Goal: Transaction & Acquisition: Obtain resource

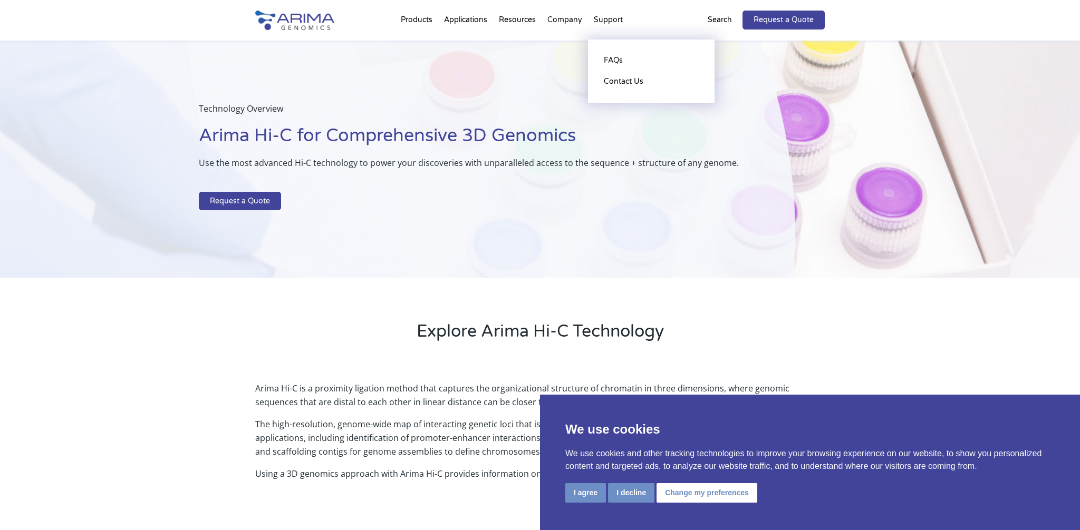
click at [610, 21] on li "Support FAQs Contact Us" at bounding box center [608, 22] width 41 height 36
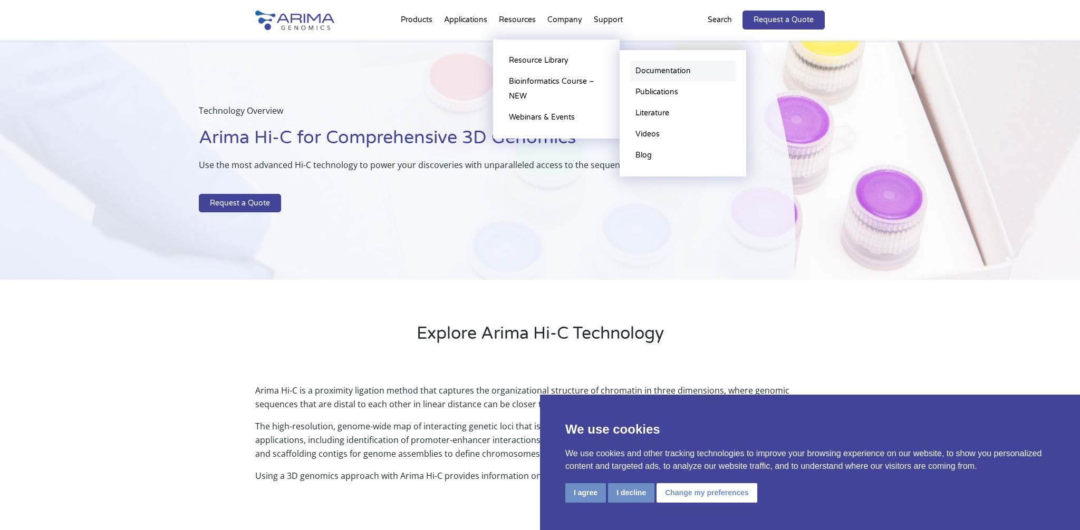
click at [684, 70] on link "Documentation" at bounding box center [682, 71] width 105 height 21
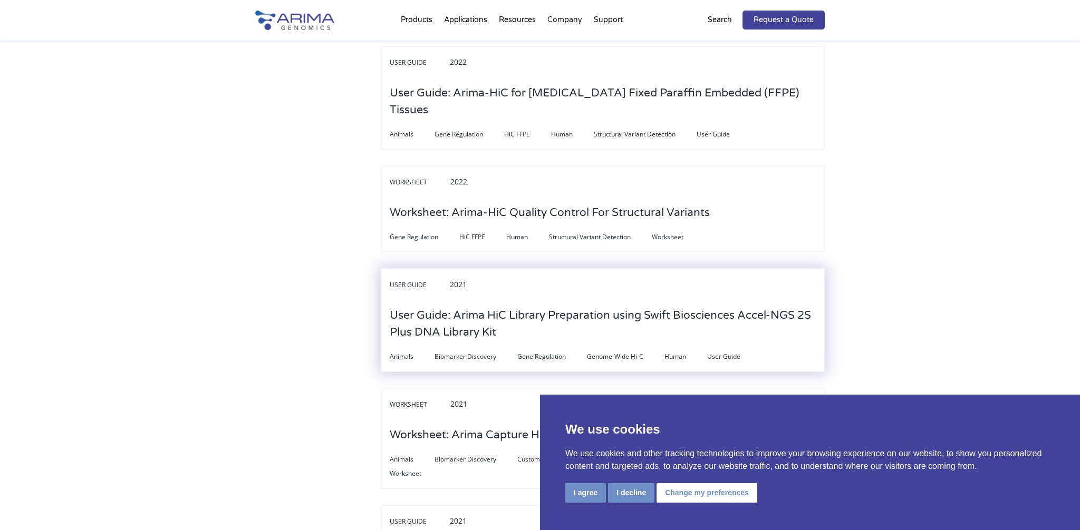
scroll to position [913, 0]
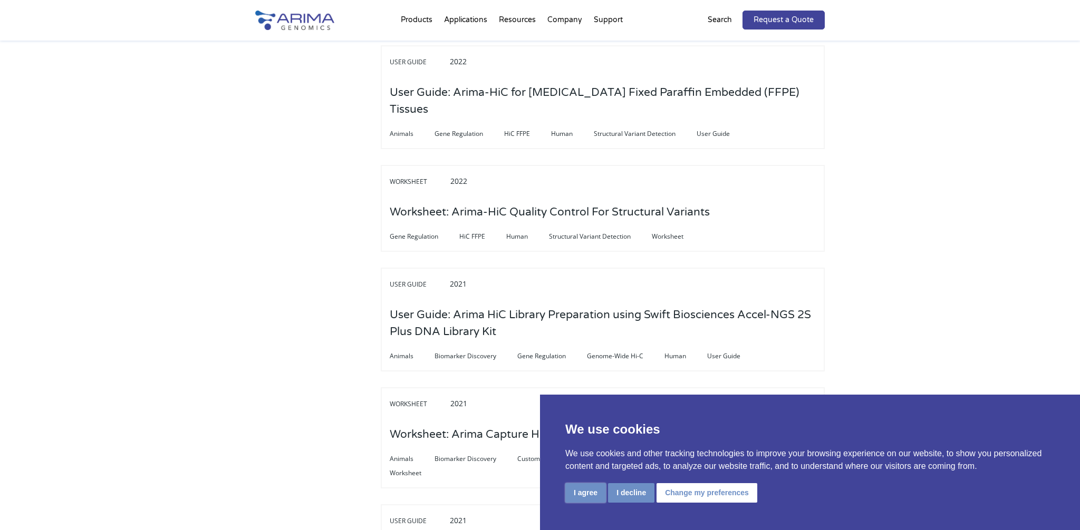
click at [583, 496] on button "I agree" at bounding box center [585, 493] width 41 height 20
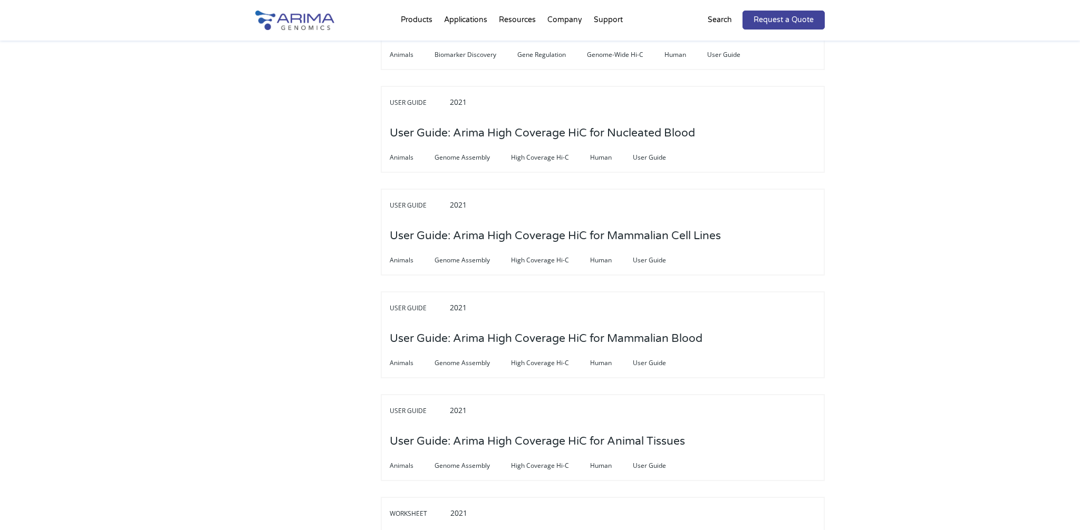
scroll to position [3043, 0]
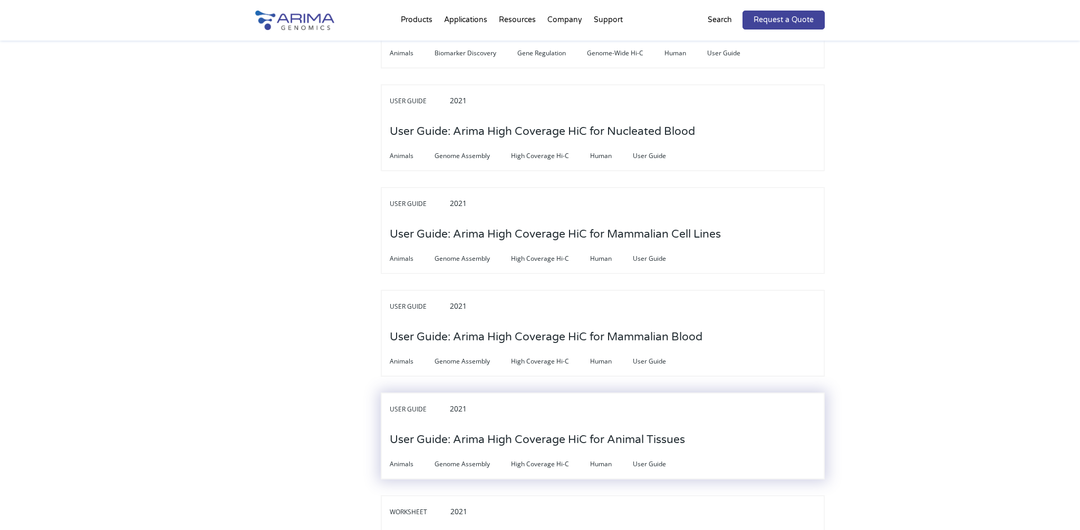
click at [433, 424] on h3 "User Guide: Arima High Coverage HiC for Animal Tissues" at bounding box center [537, 440] width 295 height 33
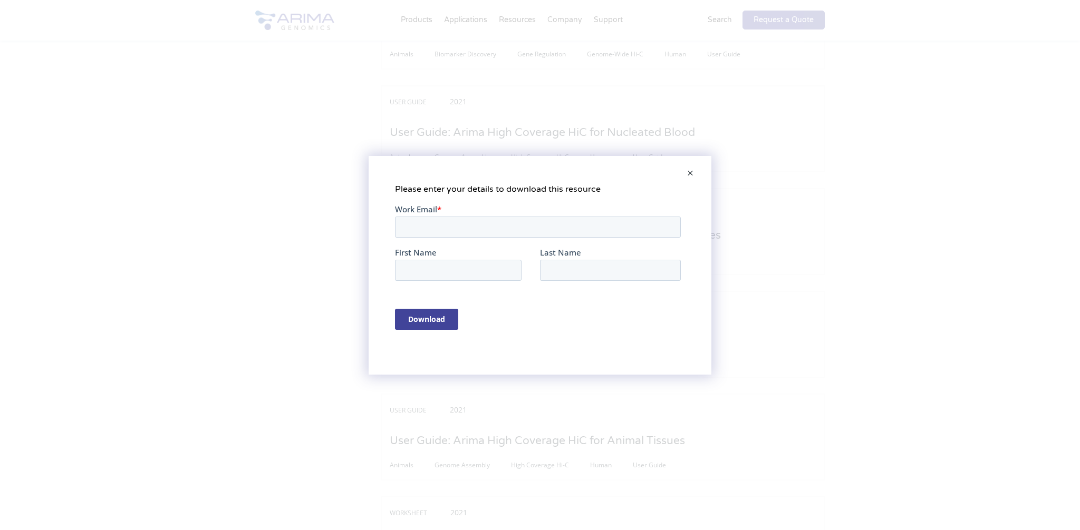
scroll to position [0, 0]
click at [441, 226] on input "Work Email *" at bounding box center [538, 226] width 286 height 21
type input "[EMAIL_ADDRESS][DOMAIN_NAME]"
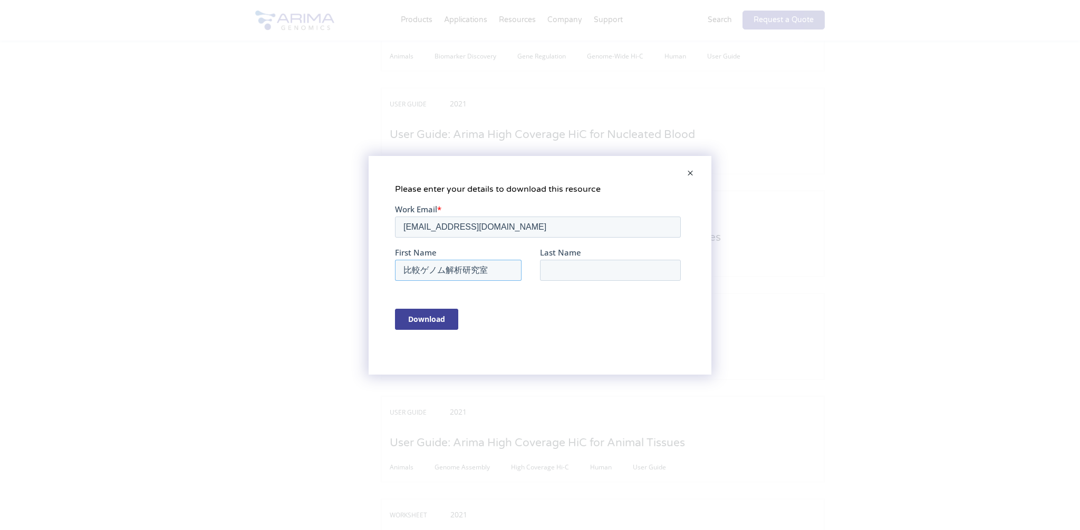
click at [429, 275] on input "比較ゲノム解析研究室" at bounding box center [458, 269] width 127 height 21
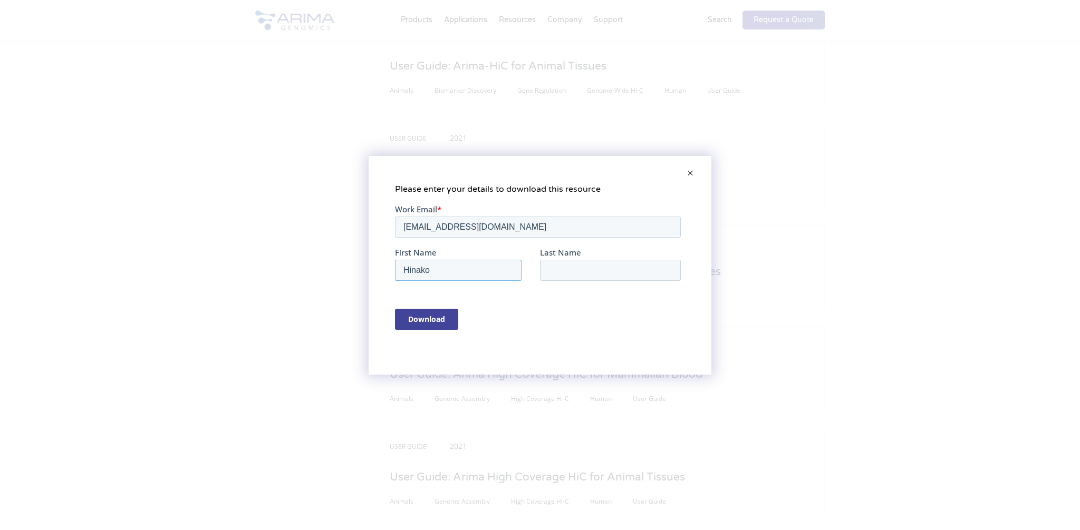
type input "Hinako"
type input "Ishizaki"
click at [395, 308] on input "Download" at bounding box center [426, 318] width 63 height 21
click at [691, 171] on span at bounding box center [690, 173] width 21 height 25
